Goal: Transaction & Acquisition: Purchase product/service

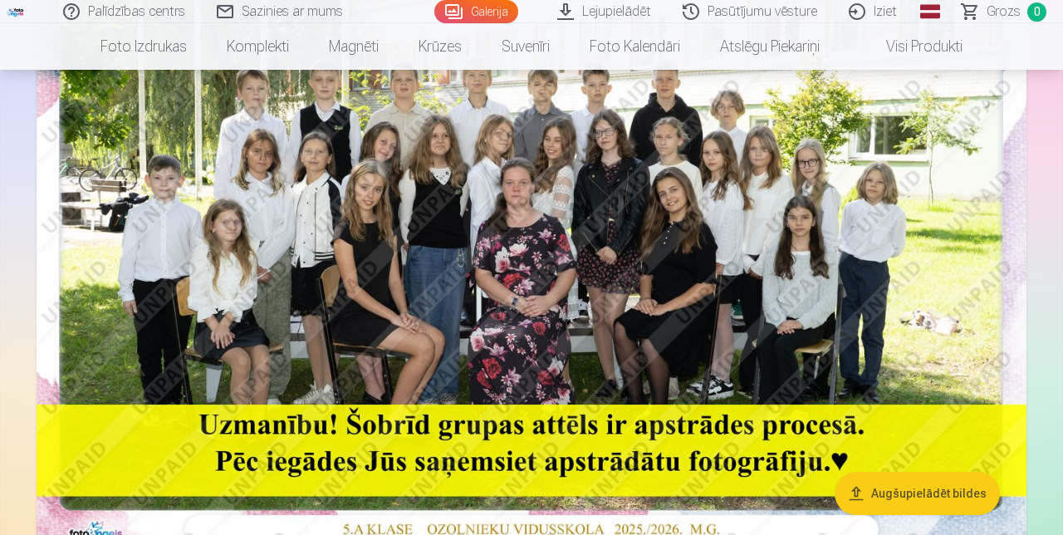
scroll to position [284, 0]
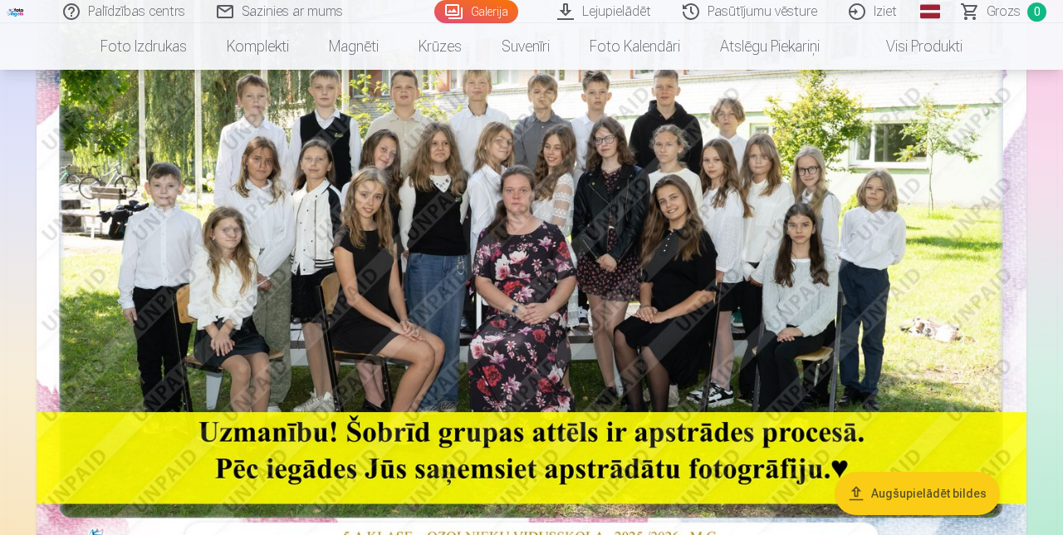
click at [714, 278] on img at bounding box center [532, 229] width 990 height 660
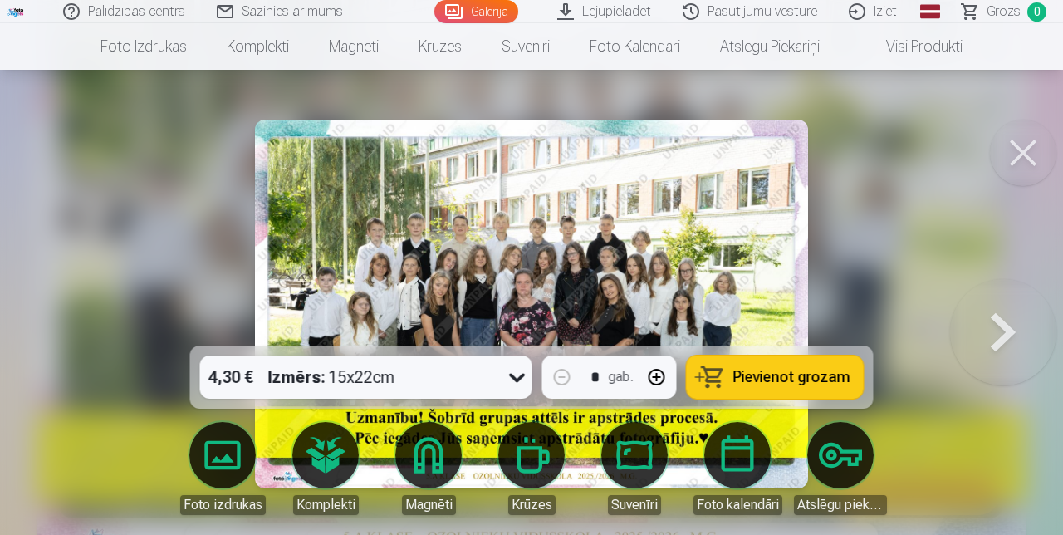
click at [776, 375] on span "Pievienot grozam" at bounding box center [791, 377] width 117 height 15
click at [1024, 156] on button at bounding box center [1023, 153] width 66 height 66
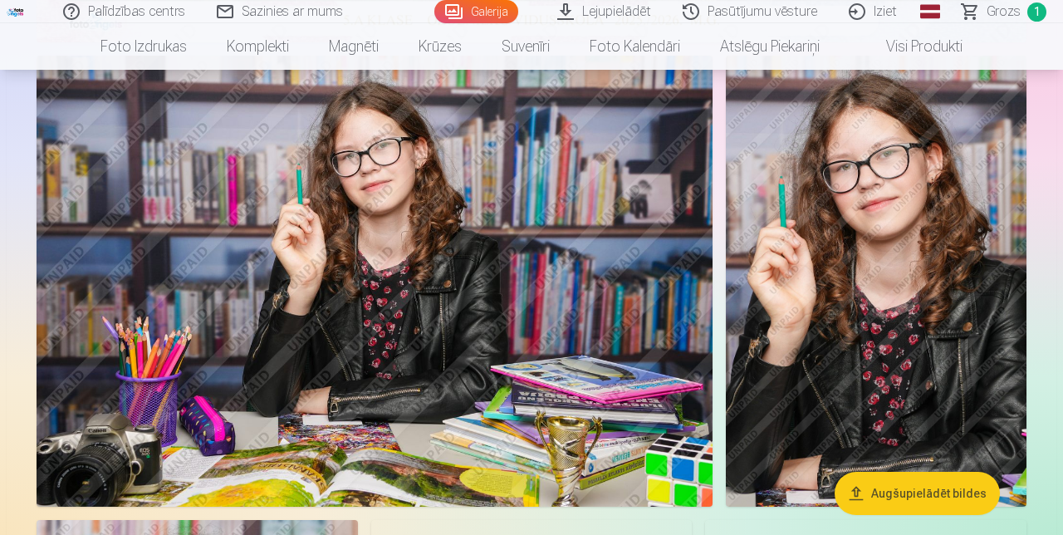
scroll to position [801, 0]
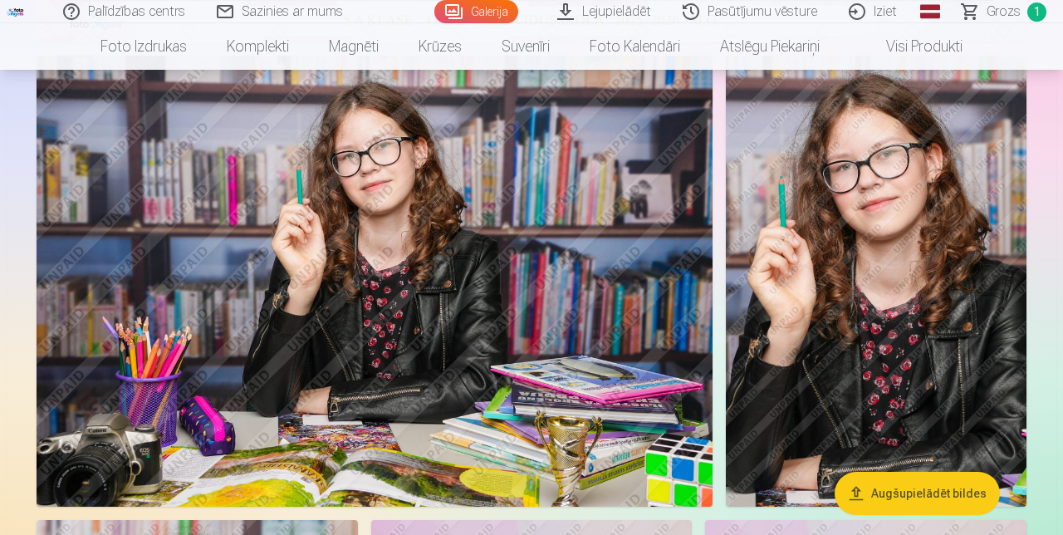
click at [600, 344] on img at bounding box center [375, 281] width 676 height 451
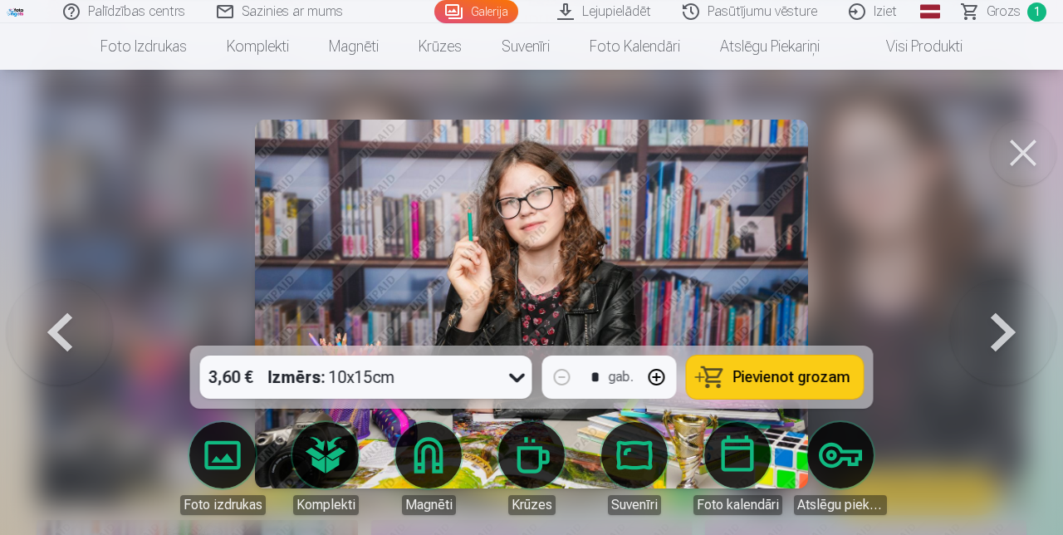
click at [772, 385] on span "Pievienot grozam" at bounding box center [791, 377] width 117 height 15
click at [1015, 158] on button at bounding box center [1023, 153] width 66 height 66
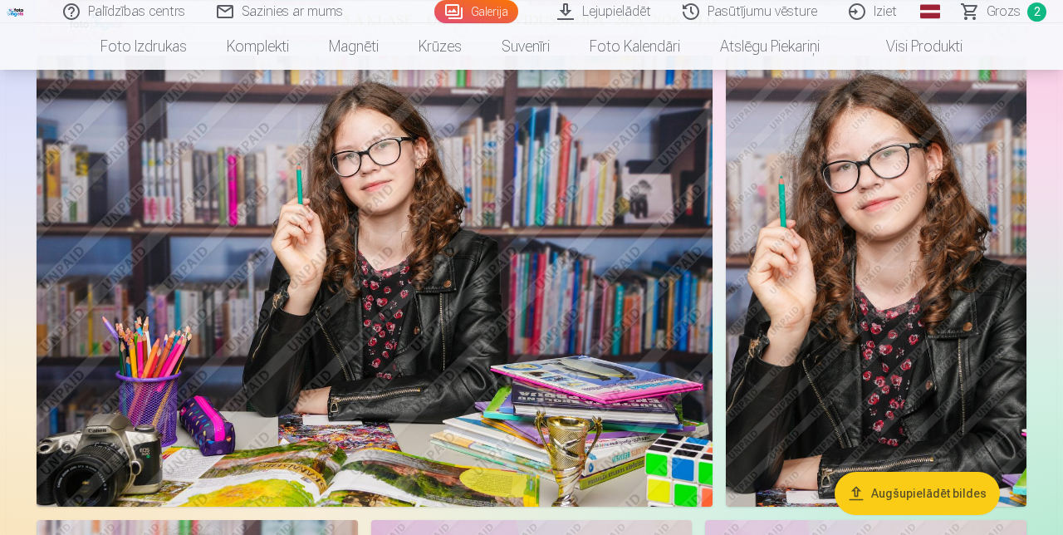
click at [938, 350] on img at bounding box center [876, 281] width 301 height 451
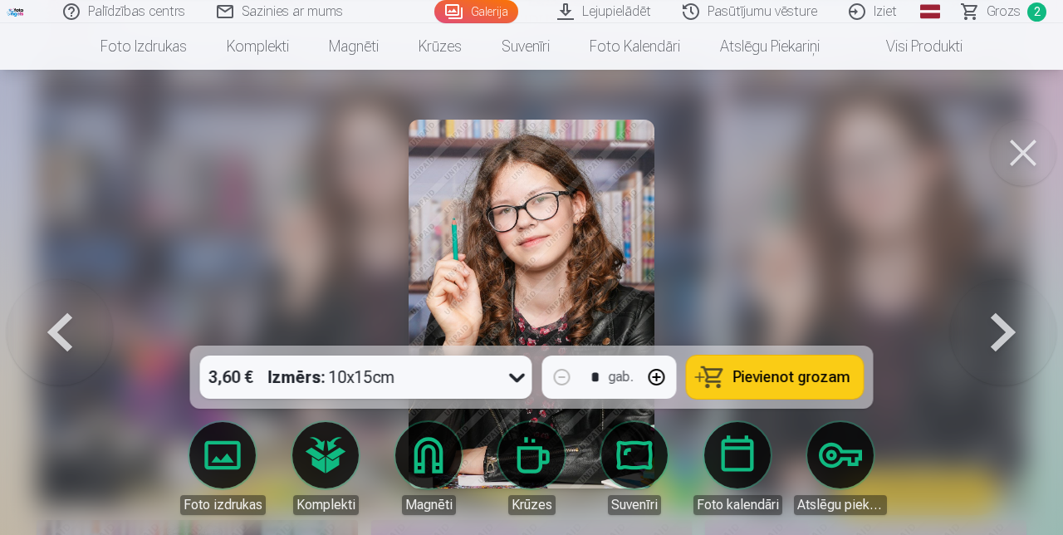
click at [785, 399] on button "Pievienot grozam" at bounding box center [775, 376] width 177 height 43
click at [1002, 166] on button at bounding box center [1023, 153] width 66 height 66
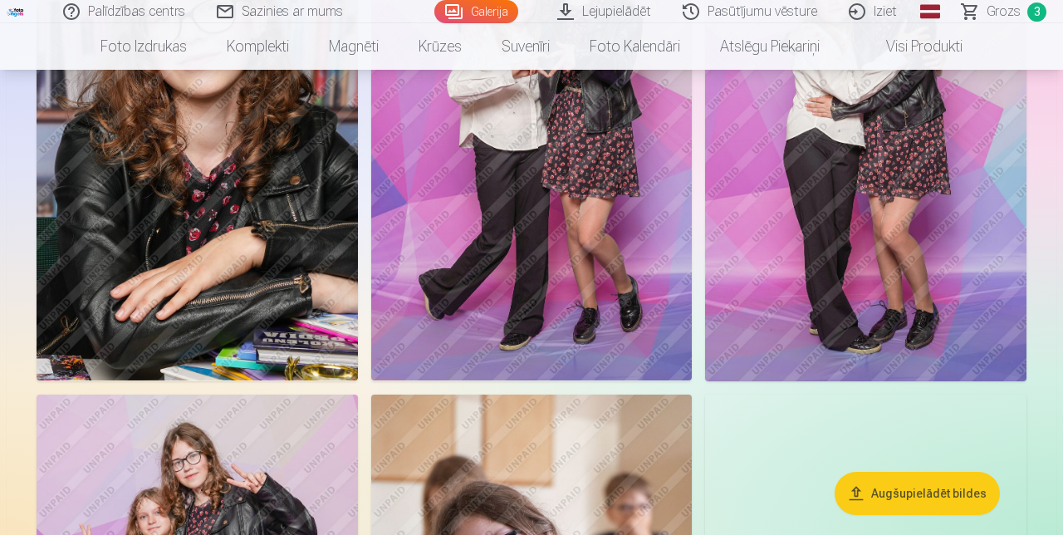
scroll to position [1414, 0]
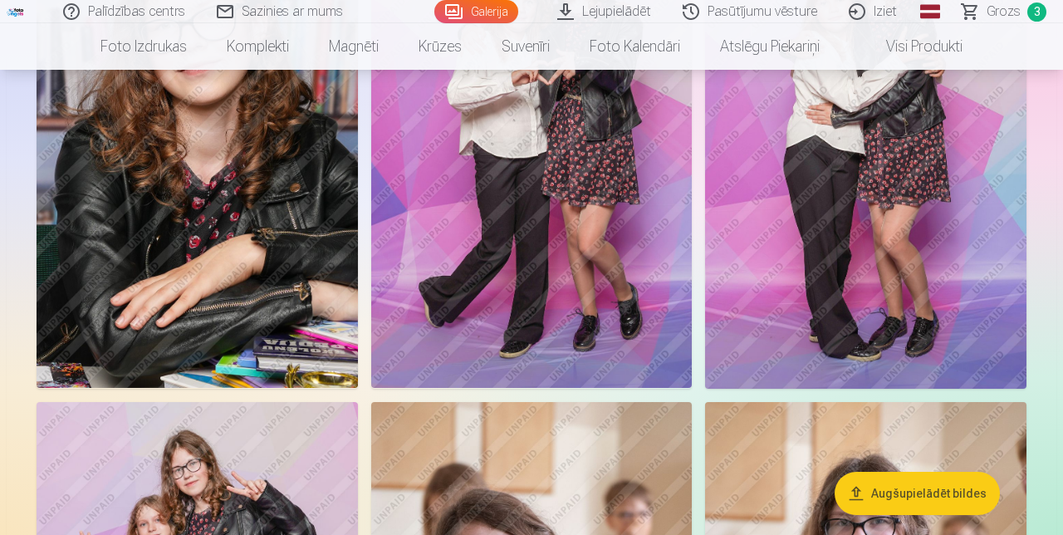
click at [280, 301] on img at bounding box center [197, 147] width 321 height 482
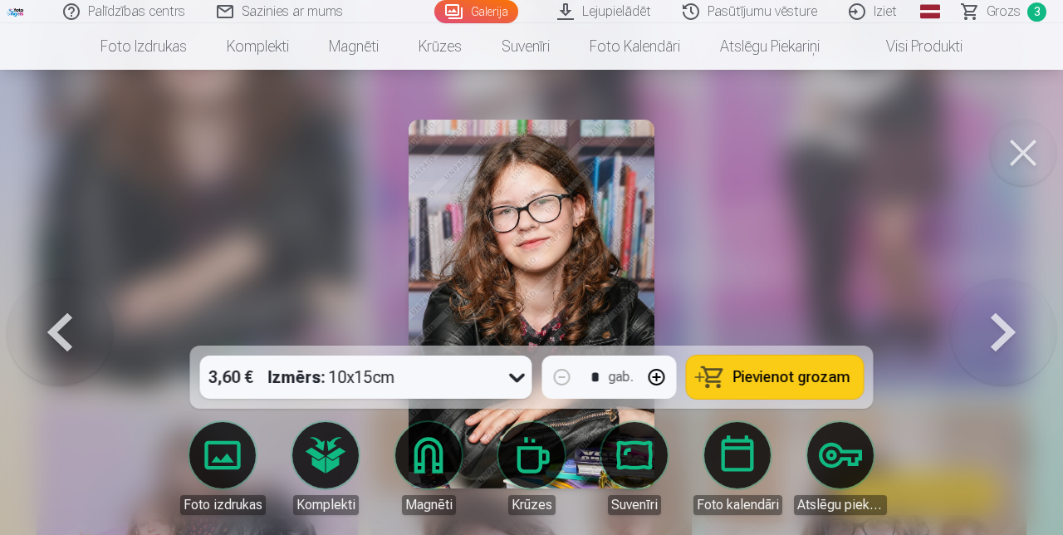
click at [772, 385] on span "Pievienot grozam" at bounding box center [791, 377] width 117 height 15
click at [1022, 148] on button at bounding box center [1023, 153] width 66 height 66
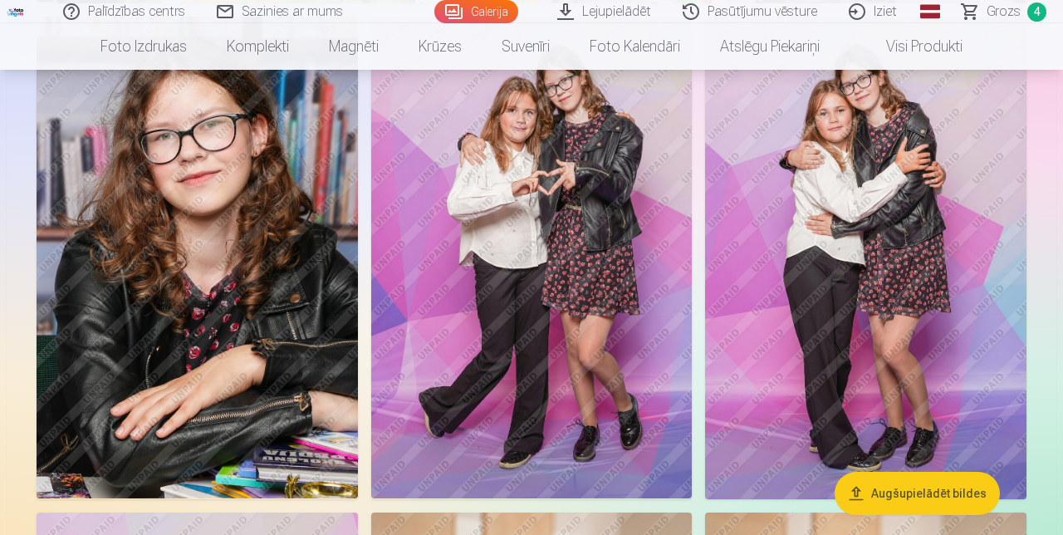
scroll to position [1298, 0]
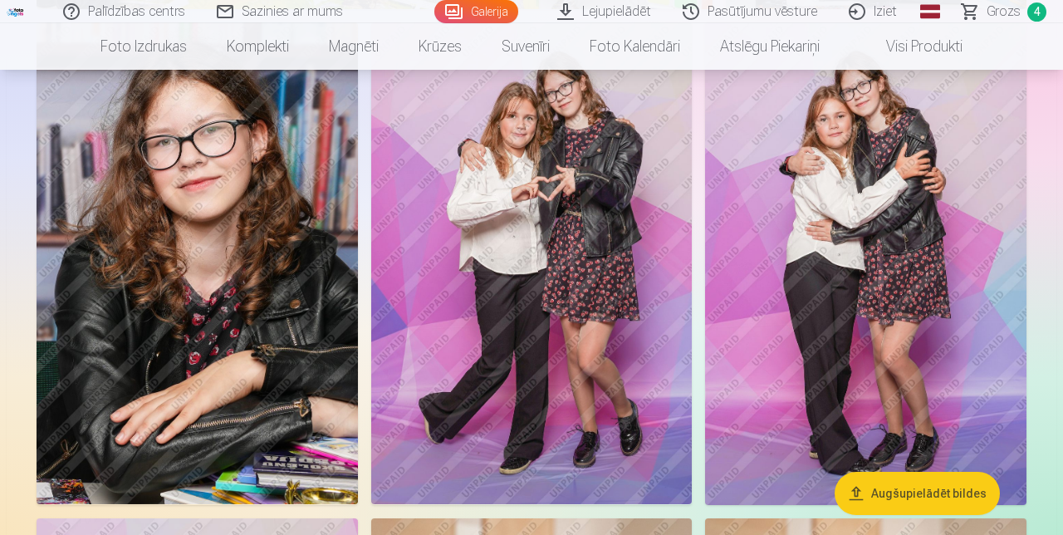
click at [611, 362] on img at bounding box center [531, 263] width 321 height 482
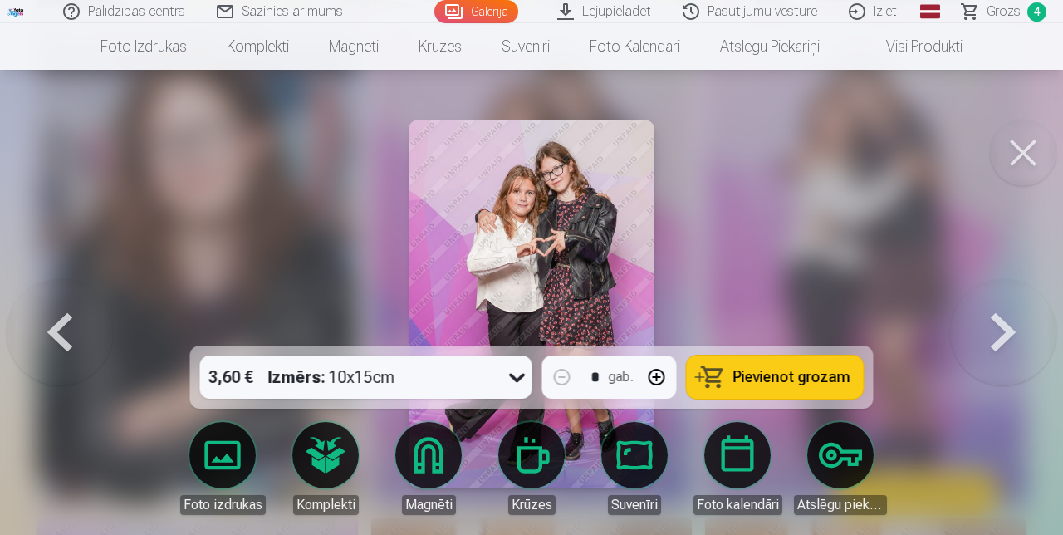
click at [759, 380] on span "Pievienot grozam" at bounding box center [791, 377] width 117 height 15
click at [1007, 168] on button at bounding box center [1023, 153] width 66 height 66
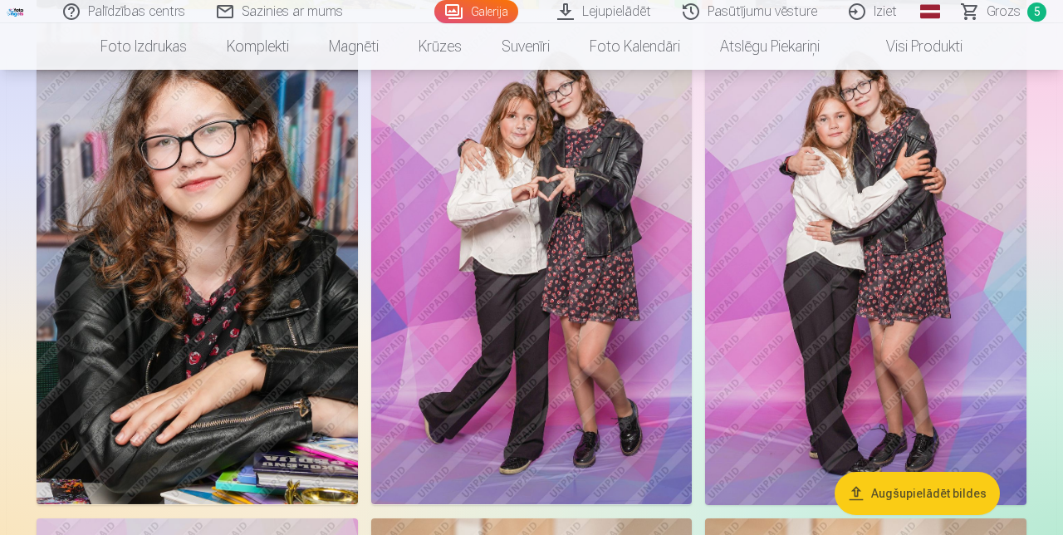
click at [942, 300] on img at bounding box center [865, 263] width 321 height 482
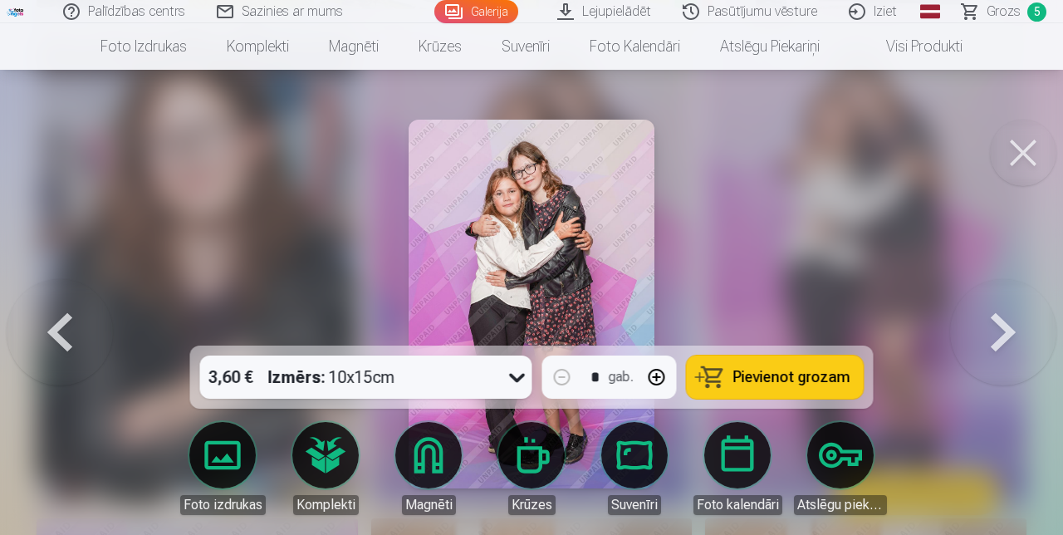
click at [778, 380] on span "Pievienot grozam" at bounding box center [791, 377] width 117 height 15
click at [1022, 168] on button at bounding box center [1023, 153] width 66 height 66
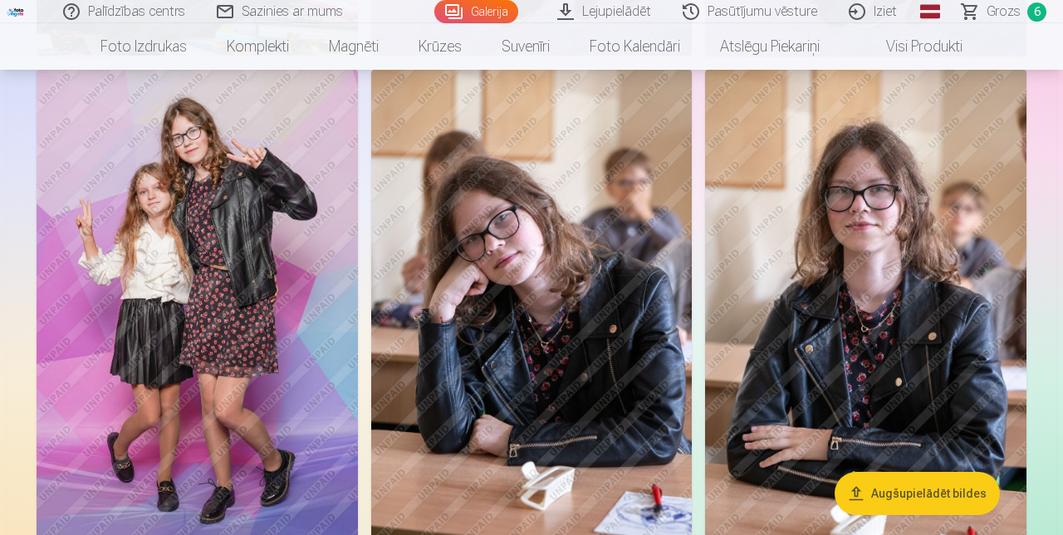
scroll to position [1751, 0]
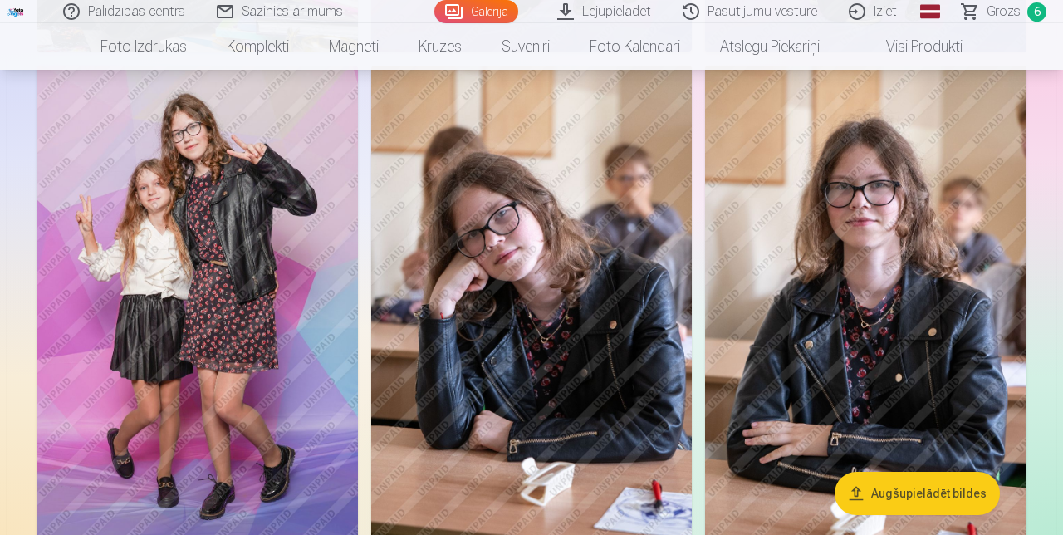
click at [622, 359] on img at bounding box center [531, 307] width 321 height 482
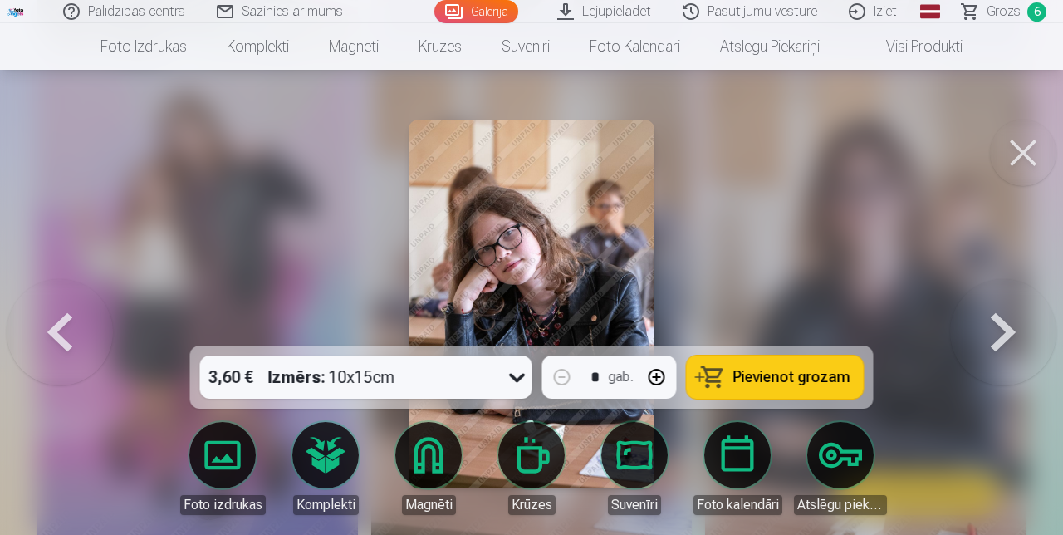
click at [767, 385] on span "Pievienot grozam" at bounding box center [791, 377] width 117 height 15
click at [1022, 164] on button at bounding box center [1023, 153] width 66 height 66
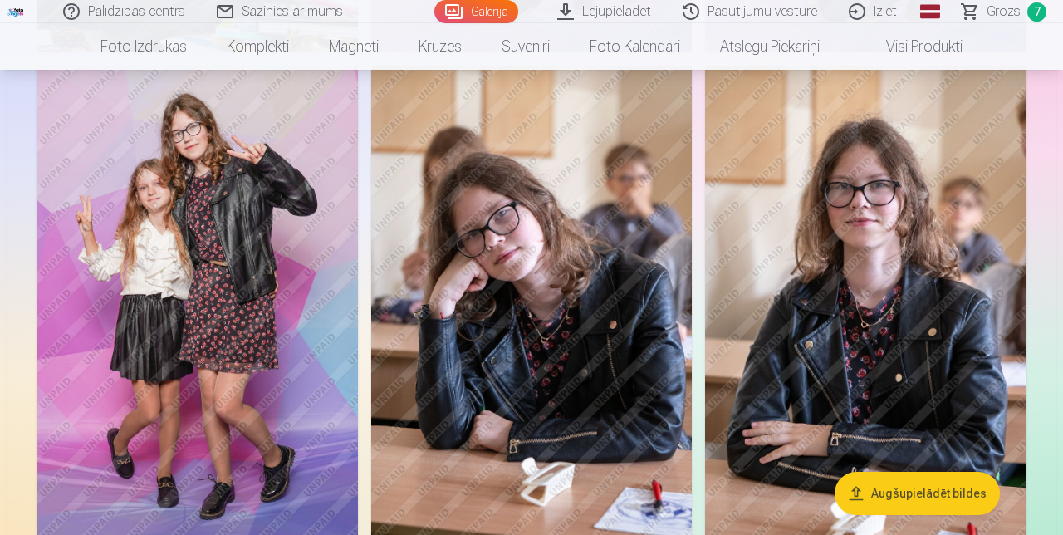
click at [277, 355] on img at bounding box center [197, 307] width 321 height 482
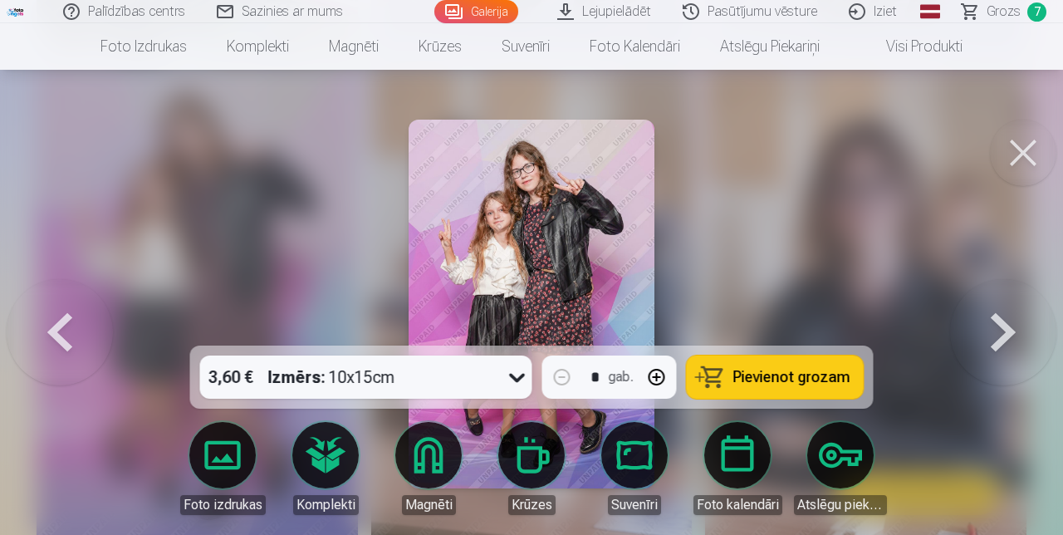
click at [765, 385] on span "Pievienot grozam" at bounding box center [791, 377] width 117 height 15
click at [1016, 164] on button at bounding box center [1023, 153] width 66 height 66
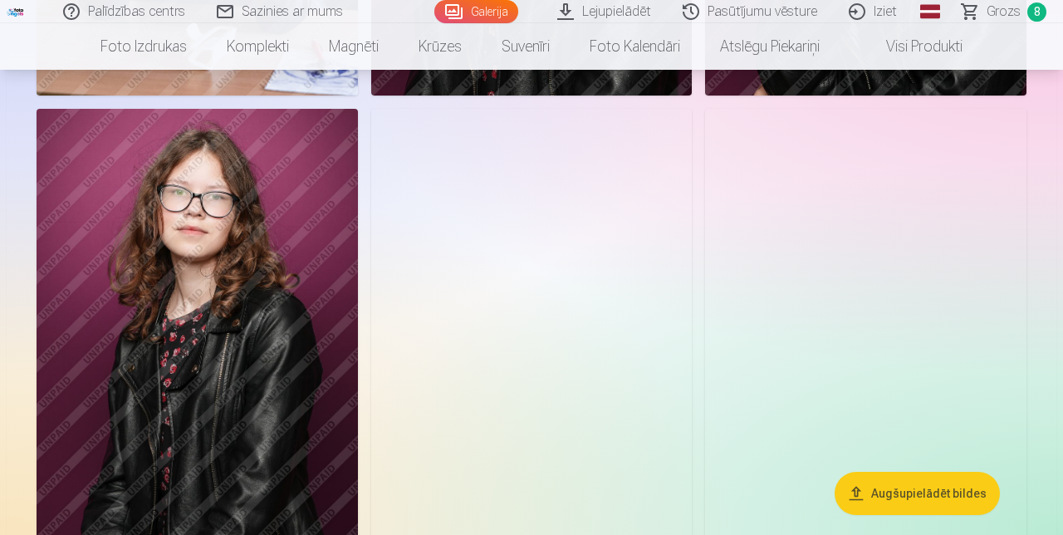
scroll to position [2699, 0]
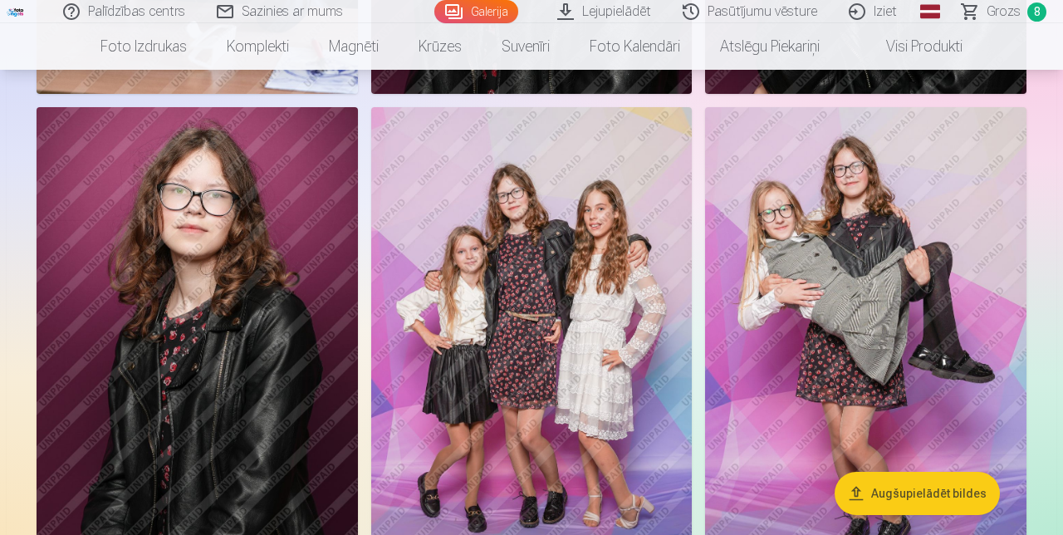
click at [591, 362] on img at bounding box center [531, 348] width 321 height 482
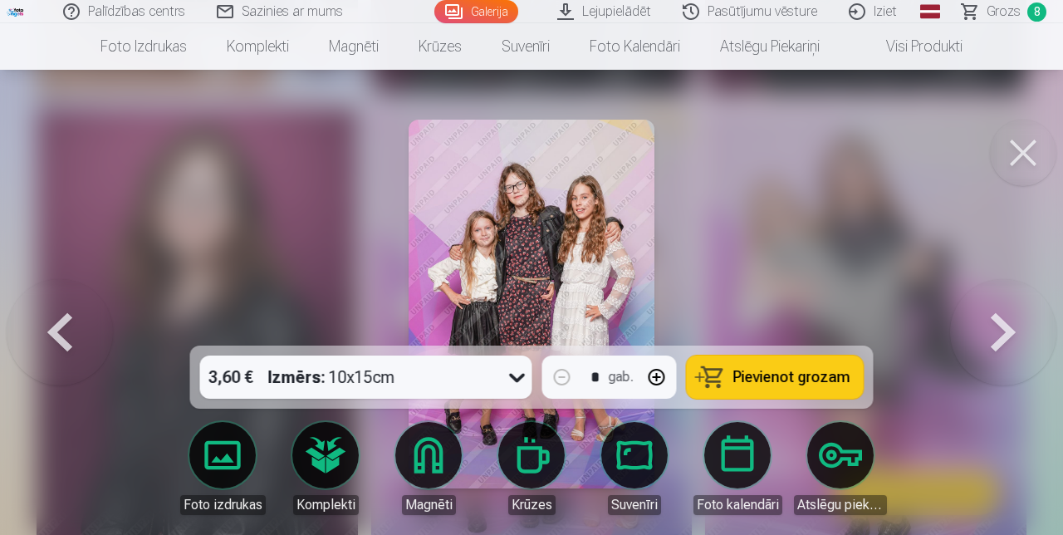
click at [771, 385] on span "Pievienot grozam" at bounding box center [791, 377] width 117 height 15
click at [1028, 163] on button at bounding box center [1023, 153] width 66 height 66
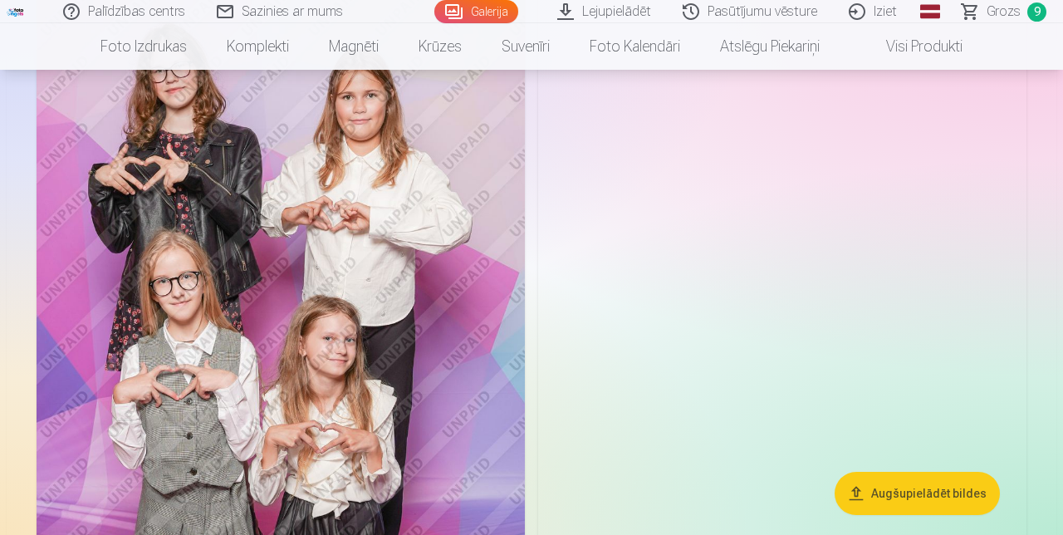
scroll to position [3815, 0]
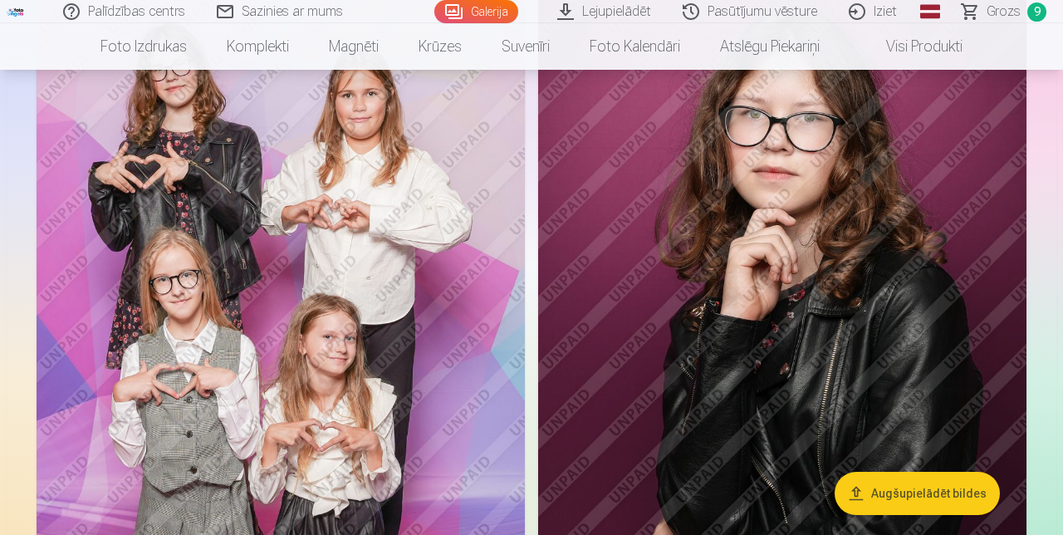
click at [435, 385] on img at bounding box center [281, 348] width 488 height 732
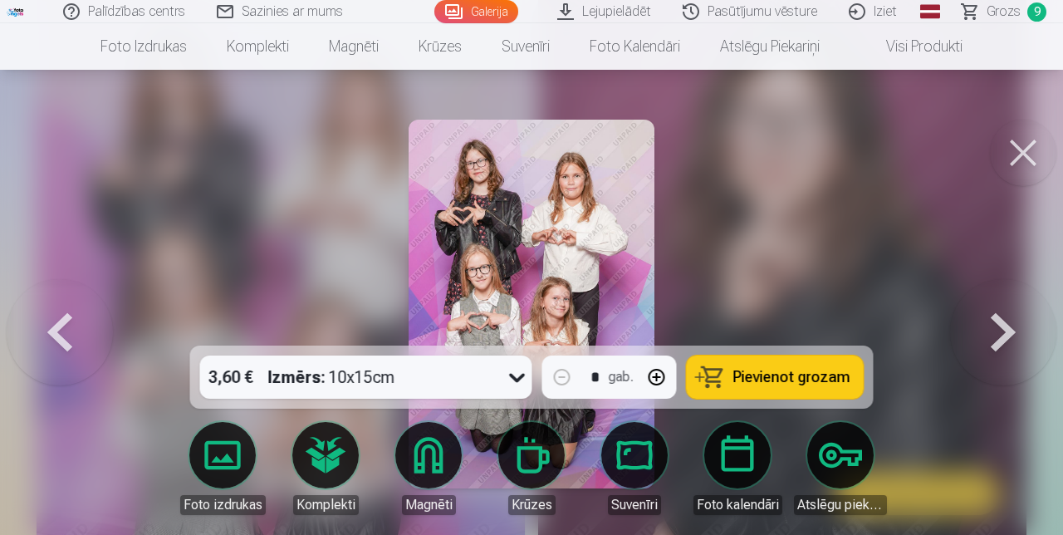
click at [767, 385] on span "Pievienot grozam" at bounding box center [791, 377] width 117 height 15
click at [1002, 178] on button at bounding box center [1023, 153] width 66 height 66
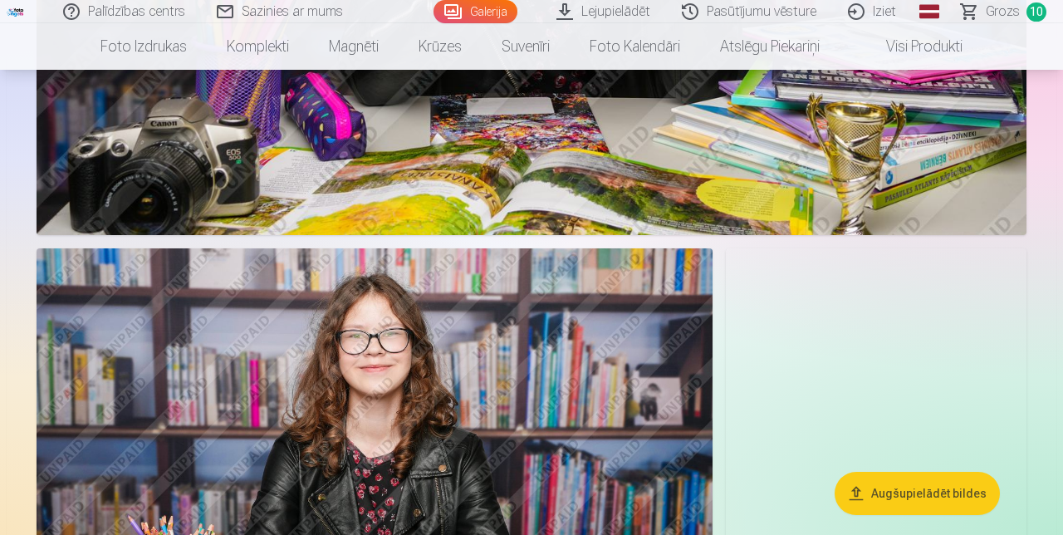
scroll to position [4968, 0]
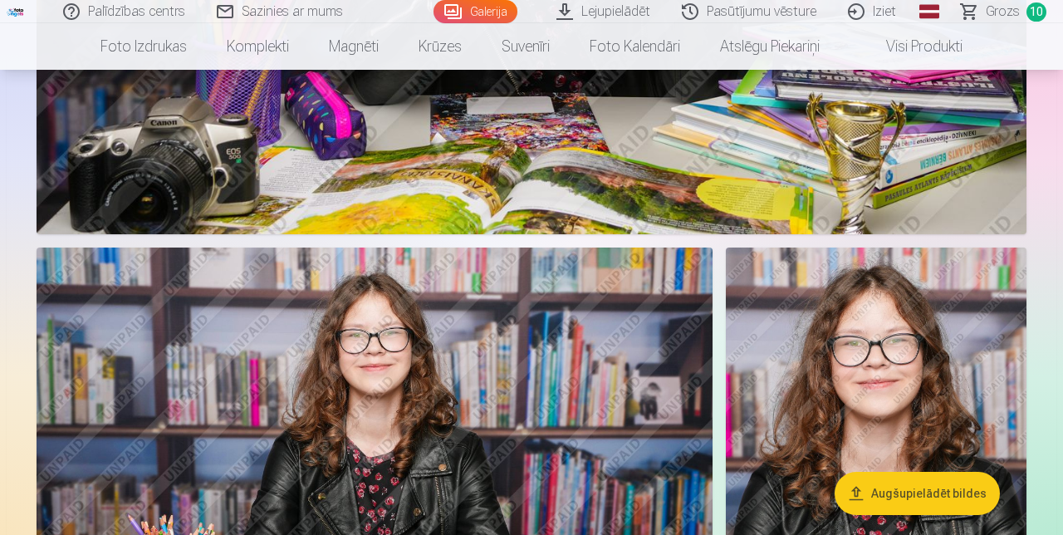
click at [1014, 15] on span "Grozs" at bounding box center [1003, 12] width 34 height 20
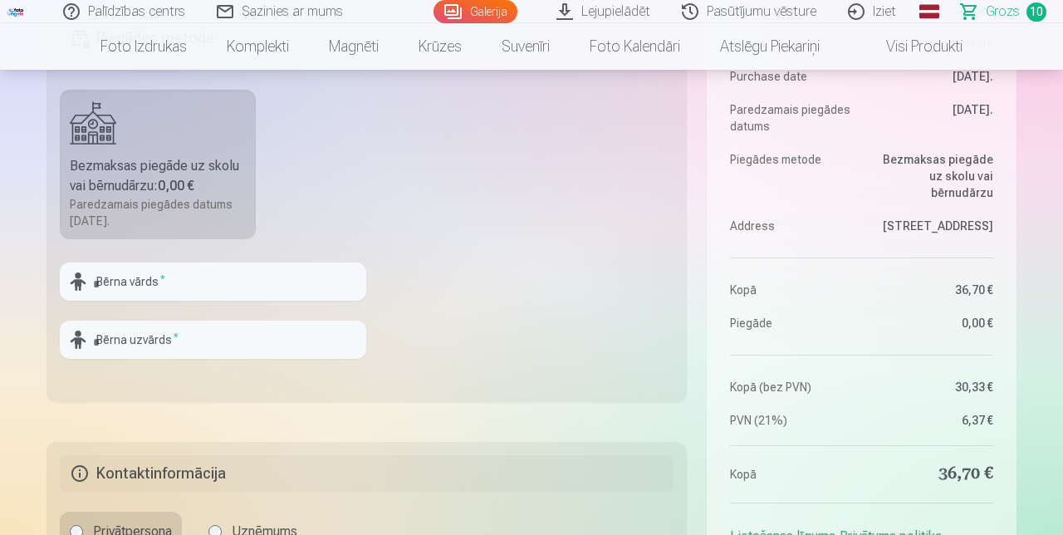
scroll to position [503, 0]
click at [126, 301] on input "text" at bounding box center [213, 281] width 306 height 38
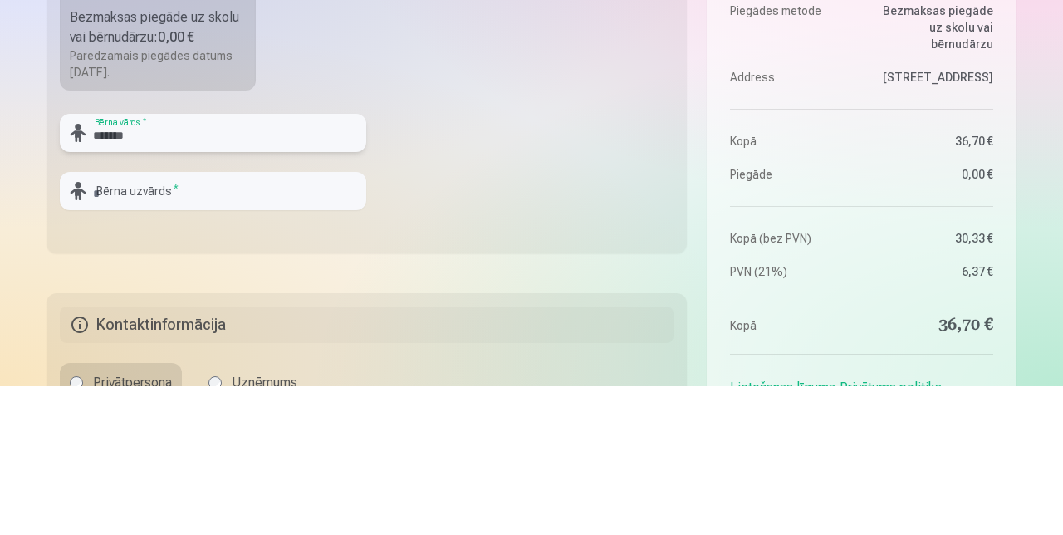
type input "******"
click at [132, 359] on input "text" at bounding box center [213, 340] width 306 height 38
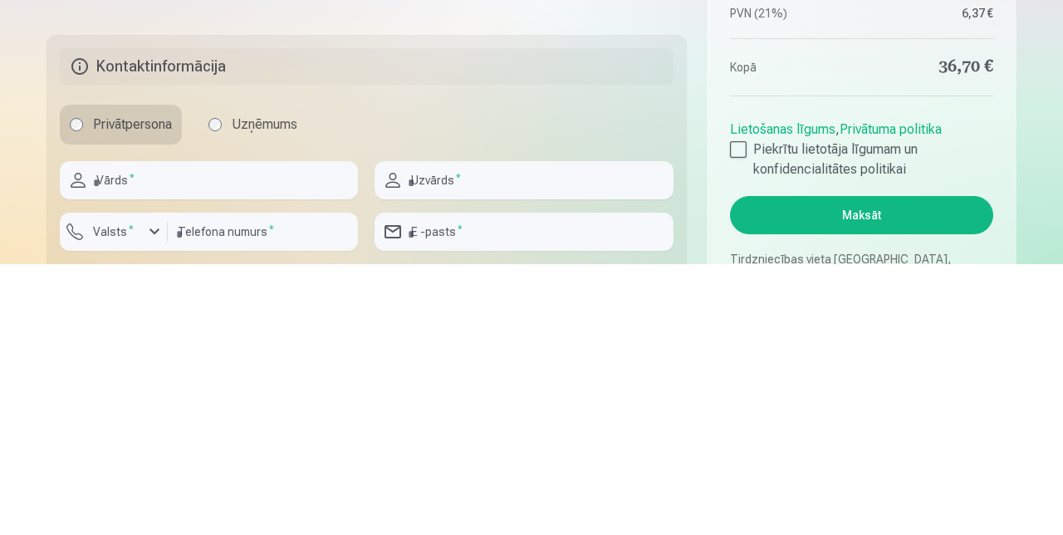
scroll to position [644, 0]
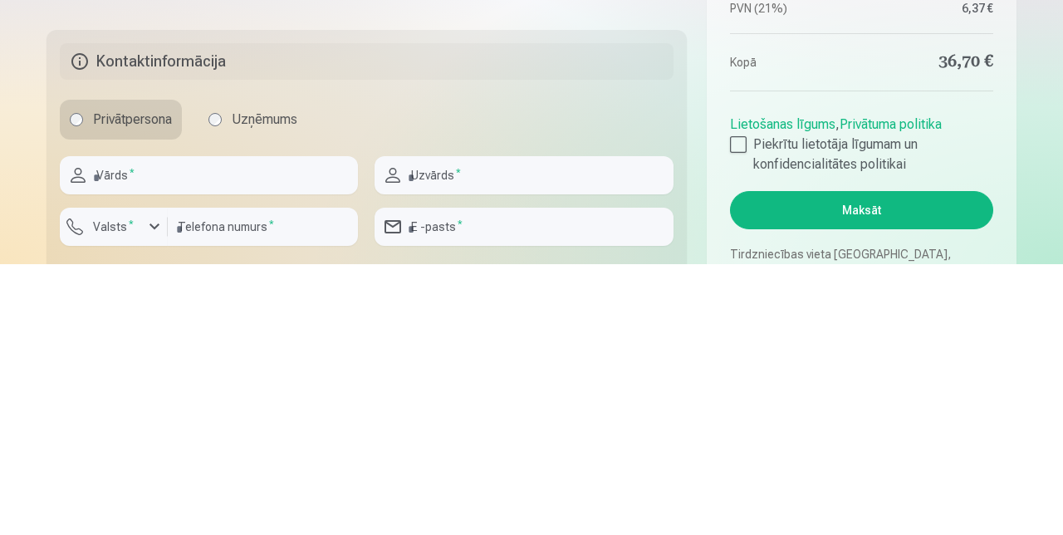
type input "*********"
click at [164, 465] on input "text" at bounding box center [209, 446] width 298 height 38
type input "******"
click at [426, 465] on input "text" at bounding box center [524, 446] width 298 height 38
type input "*********"
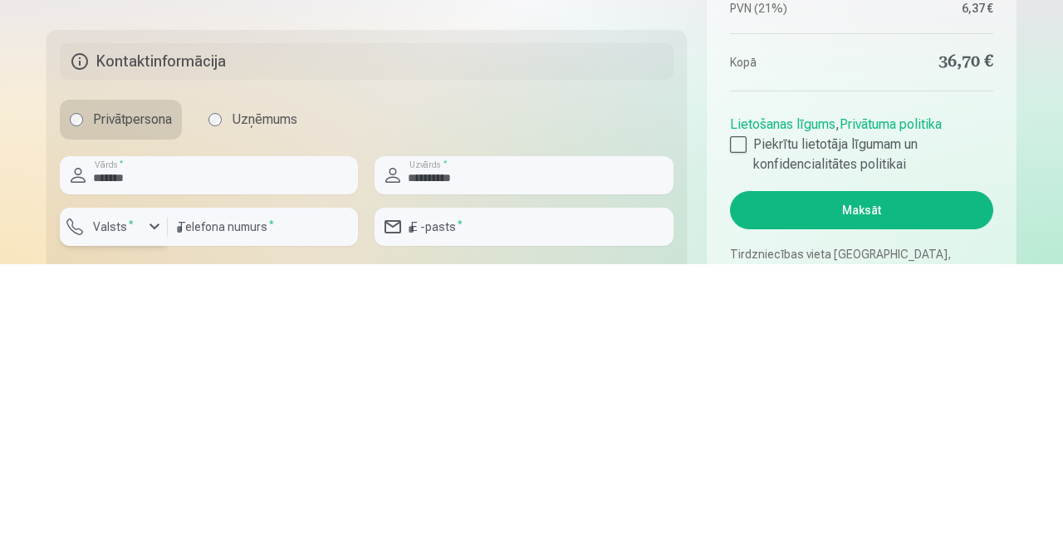
click at [105, 506] on label "Valsts *" at bounding box center [113, 497] width 54 height 17
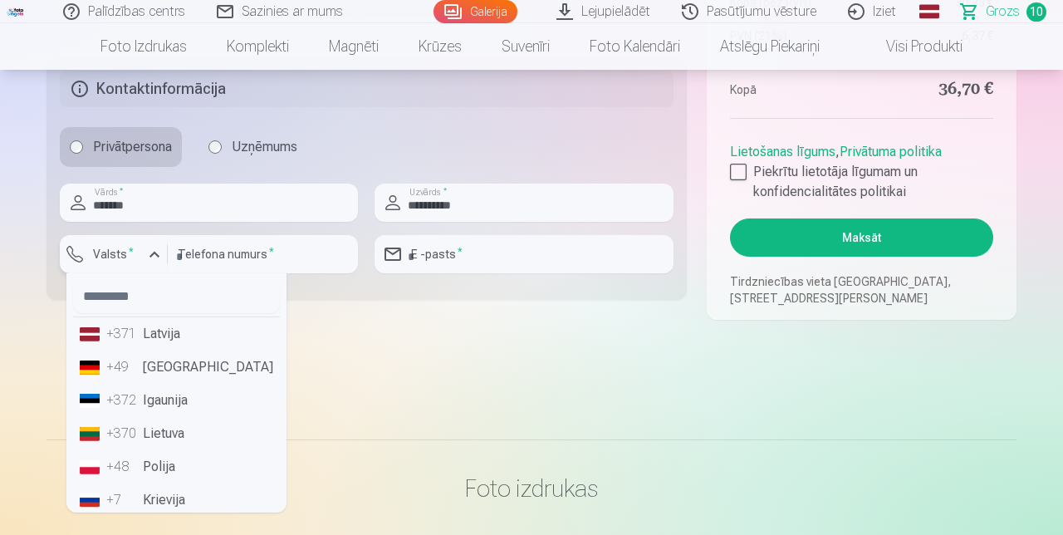
scroll to position [892, 0]
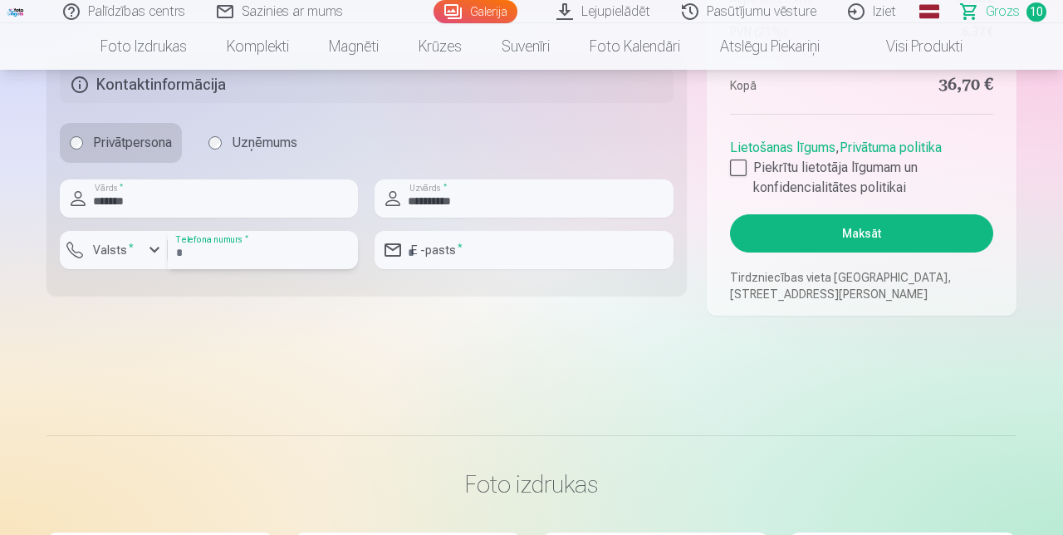
click at [233, 269] on input "number" at bounding box center [263, 250] width 190 height 38
type input "********"
click at [148, 260] on div "button" at bounding box center [154, 250] width 20 height 20
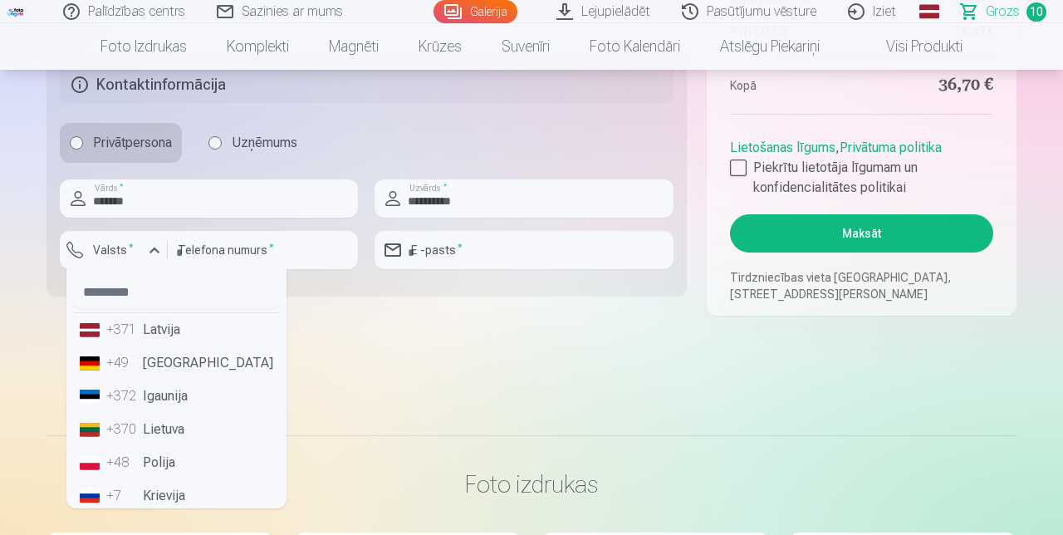
click at [170, 346] on li "+371 Latvija" at bounding box center [176, 329] width 207 height 33
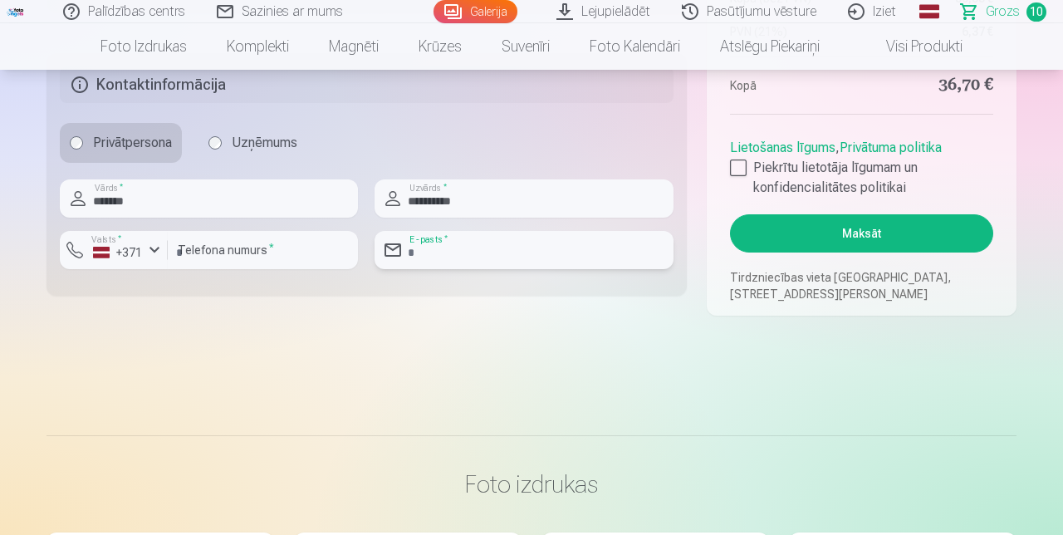
click at [444, 269] on input "email" at bounding box center [524, 250] width 298 height 38
type input "**********"
click at [732, 176] on div at bounding box center [738, 167] width 17 height 17
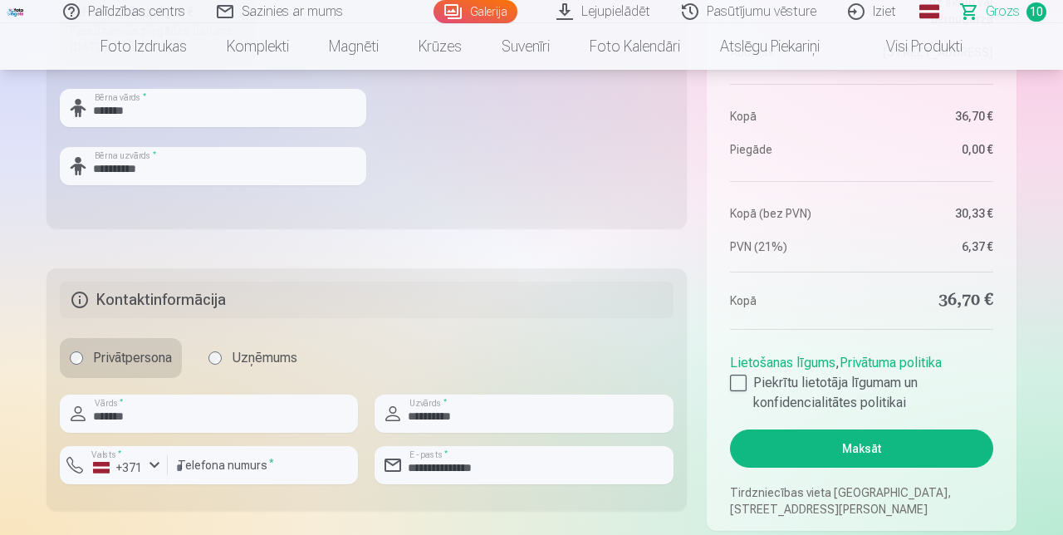
scroll to position [676, 0]
click at [865, 468] on button "Maksāt" at bounding box center [861, 449] width 263 height 38
